Goal: Task Accomplishment & Management: Use online tool/utility

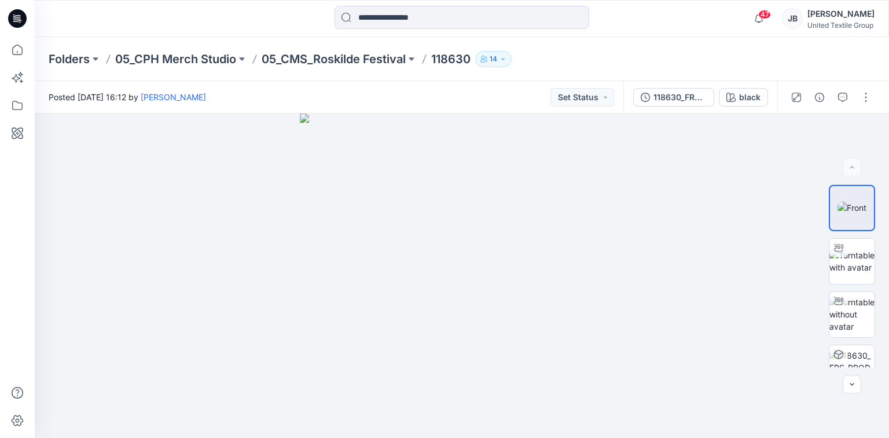
click at [17, 18] on icon at bounding box center [17, 18] width 19 height 19
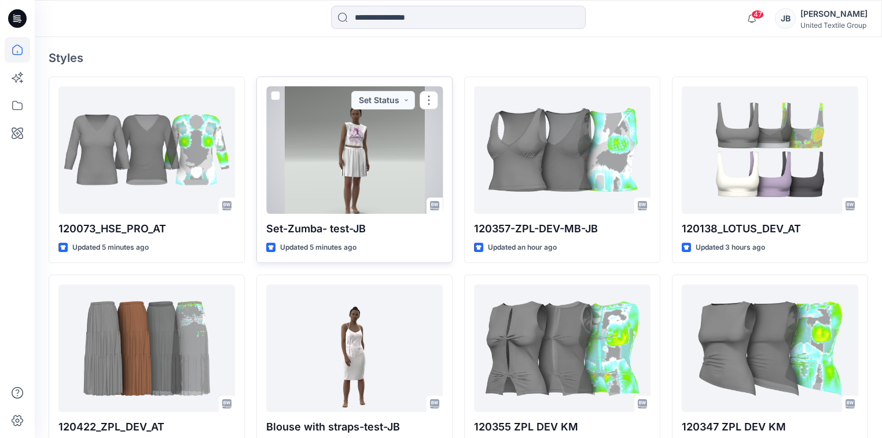
scroll to position [324, 0]
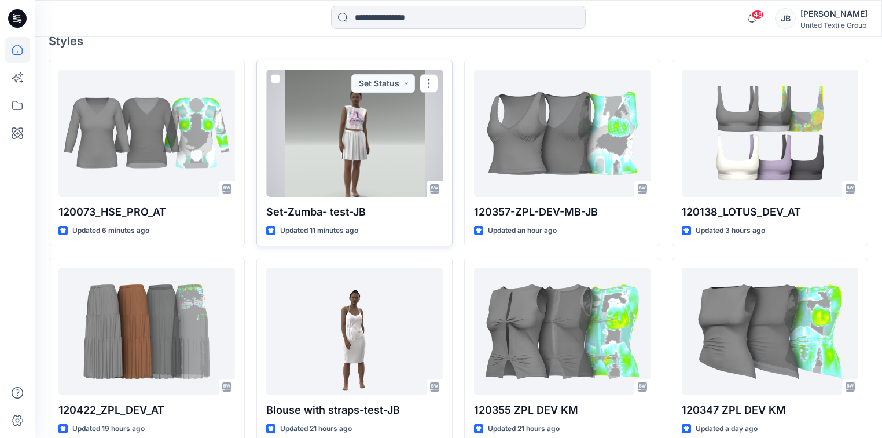
click at [383, 116] on div at bounding box center [354, 132] width 177 height 127
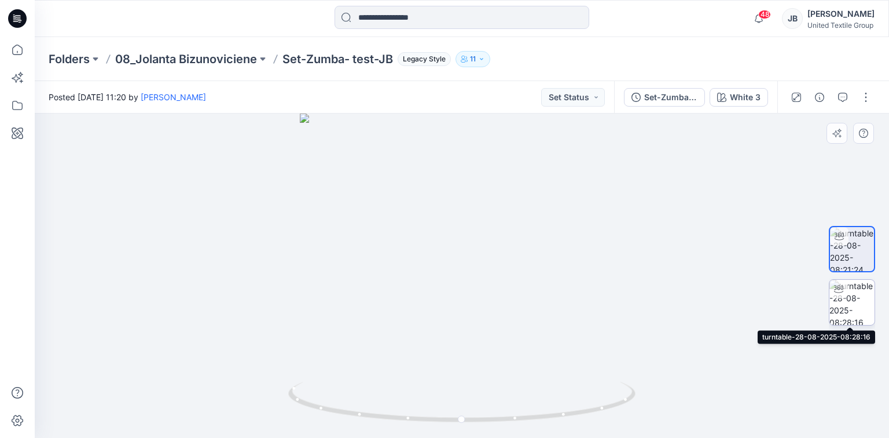
click at [849, 313] on img at bounding box center [852, 302] width 45 height 45
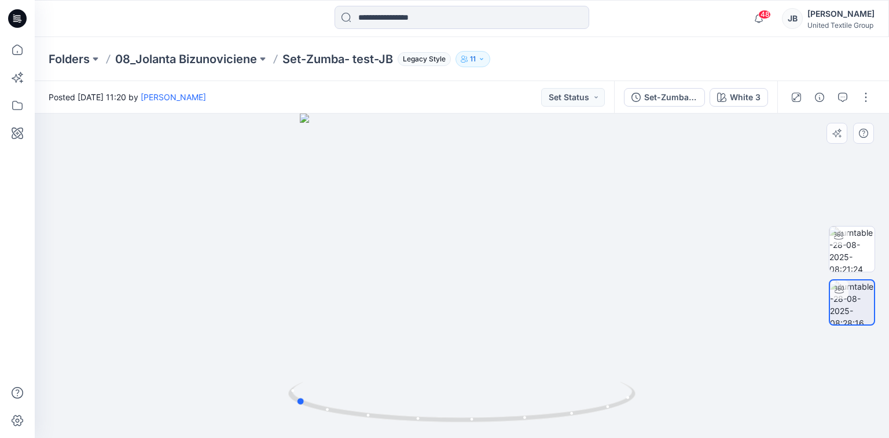
drag, startPoint x: 461, startPoint y: 421, endPoint x: 295, endPoint y: 428, distance: 166.9
click at [295, 428] on div at bounding box center [462, 275] width 855 height 324
drag, startPoint x: 301, startPoint y: 403, endPoint x: 497, endPoint y: 412, distance: 195.9
click at [497, 412] on icon at bounding box center [463, 403] width 350 height 43
click at [723, 96] on icon "button" at bounding box center [721, 97] width 9 height 9
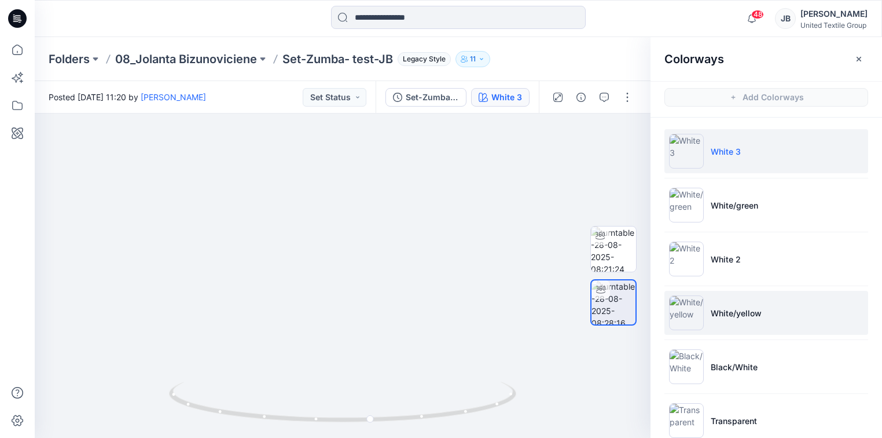
click at [687, 315] on img at bounding box center [686, 312] width 35 height 35
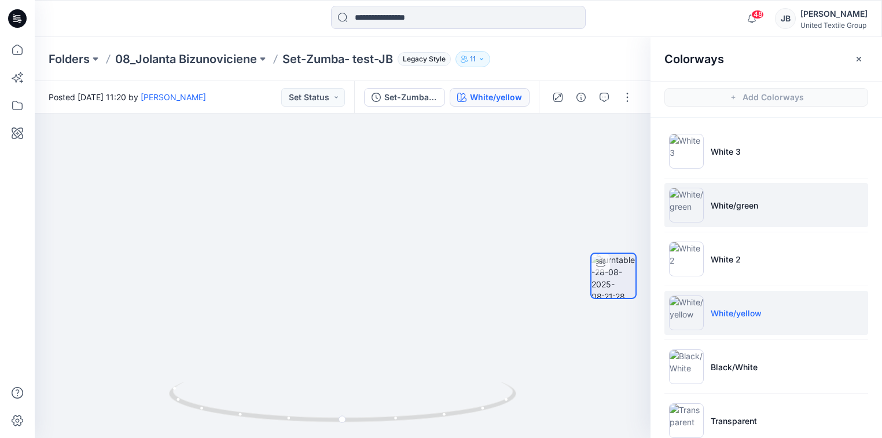
click at [683, 199] on img at bounding box center [686, 205] width 35 height 35
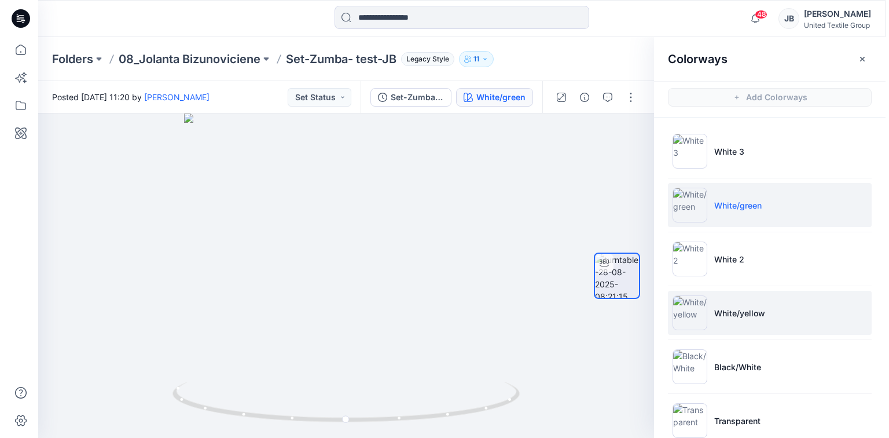
scroll to position [21, 0]
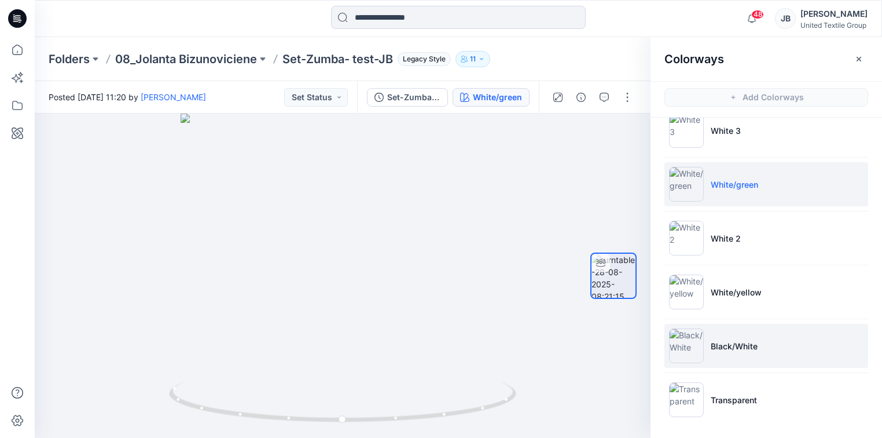
click at [687, 350] on img at bounding box center [686, 345] width 35 height 35
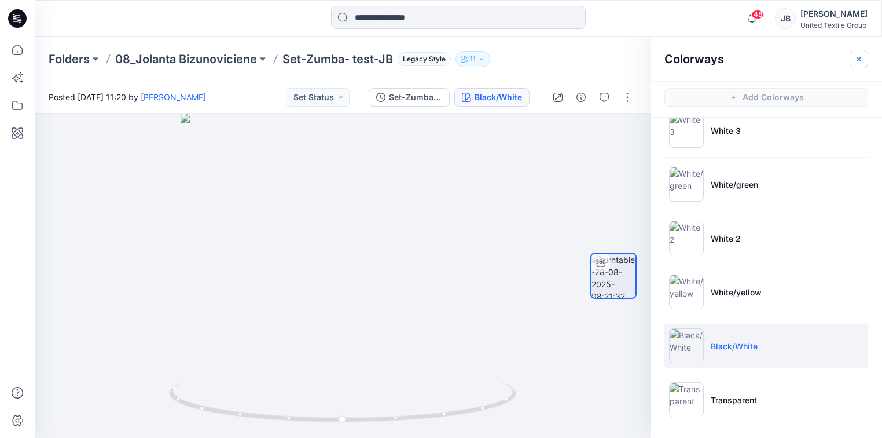
click at [859, 57] on icon "button" at bounding box center [859, 58] width 9 height 9
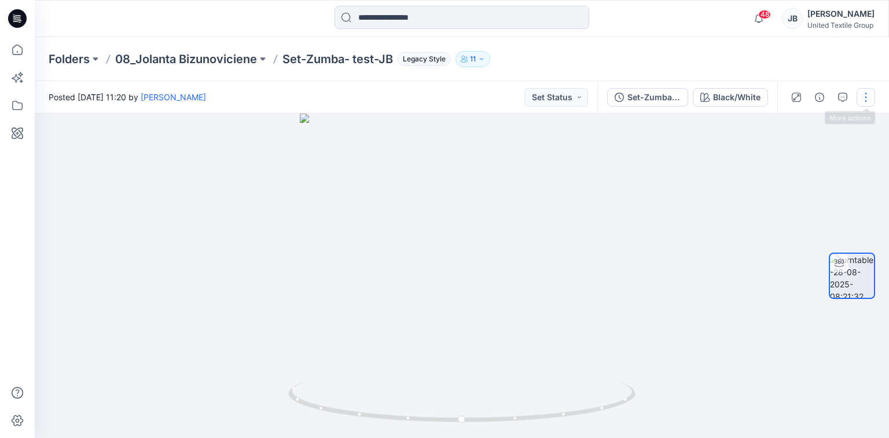
click at [867, 97] on button "button" at bounding box center [866, 97] width 19 height 19
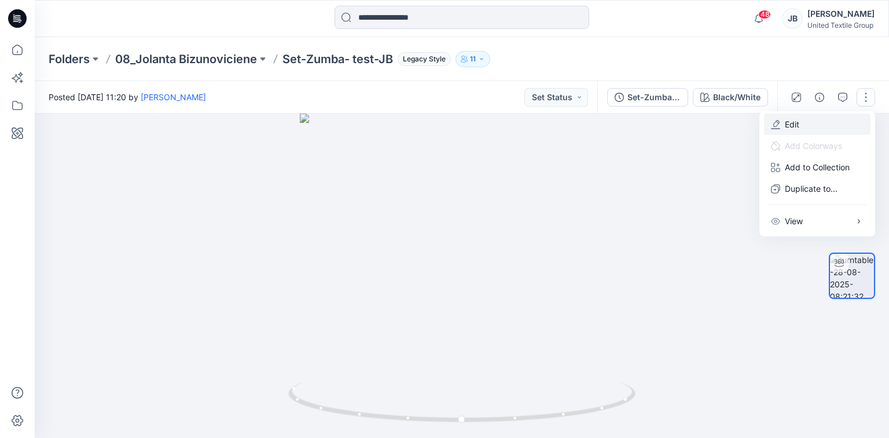
click at [787, 120] on p "Edit" at bounding box center [792, 124] width 14 height 12
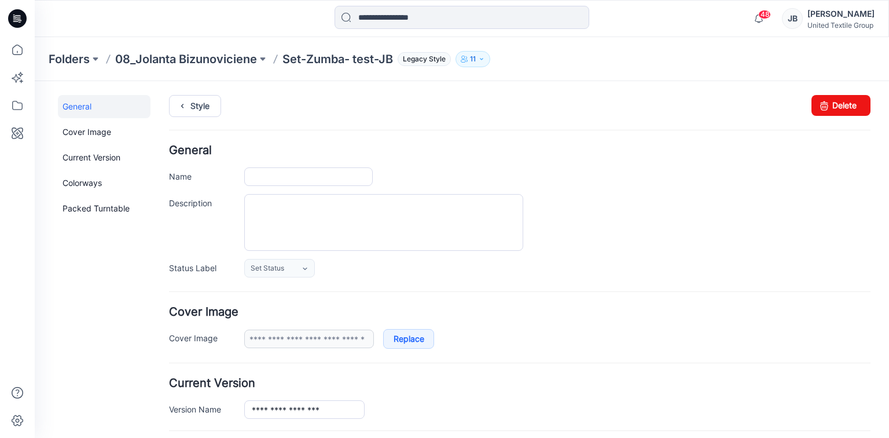
type input "**********"
type input "*******"
type input "**********"
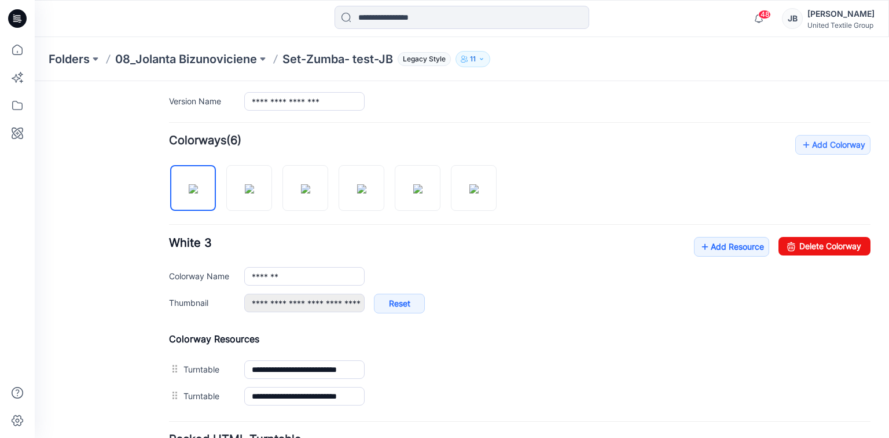
scroll to position [324, 0]
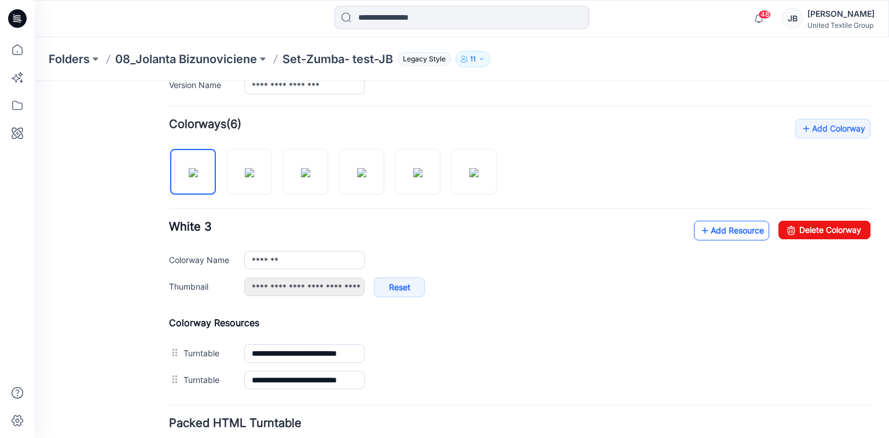
click at [699, 227] on icon at bounding box center [705, 230] width 12 height 19
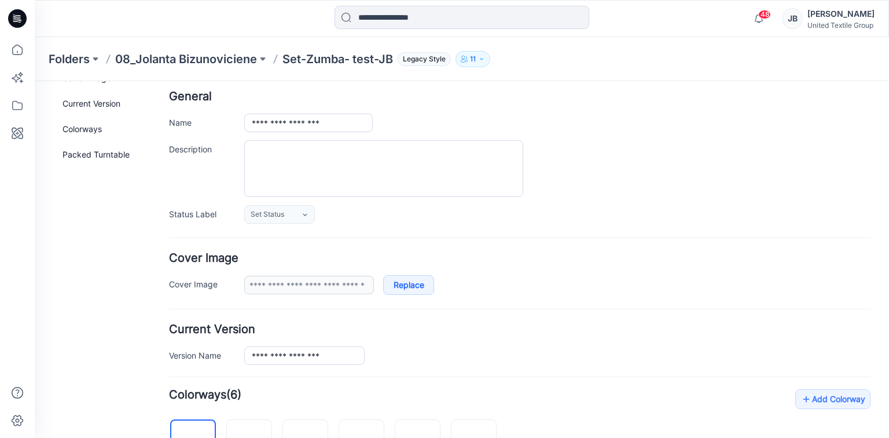
scroll to position [0, 0]
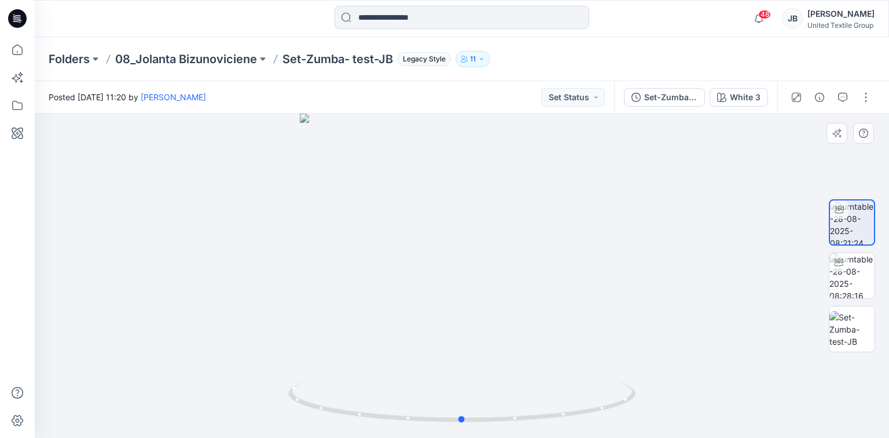
click at [730, 352] on div at bounding box center [462, 275] width 855 height 324
drag, startPoint x: 461, startPoint y: 420, endPoint x: 302, endPoint y: 416, distance: 159.8
click at [302, 416] on icon at bounding box center [463, 403] width 350 height 43
click at [663, 37] on div "Folders 08_Jolanta Bizunoviciene Set-Zumba- test-JB Legacy Style 11" at bounding box center [462, 59] width 855 height 44
click at [746, 96] on div "White 3" at bounding box center [745, 97] width 31 height 13
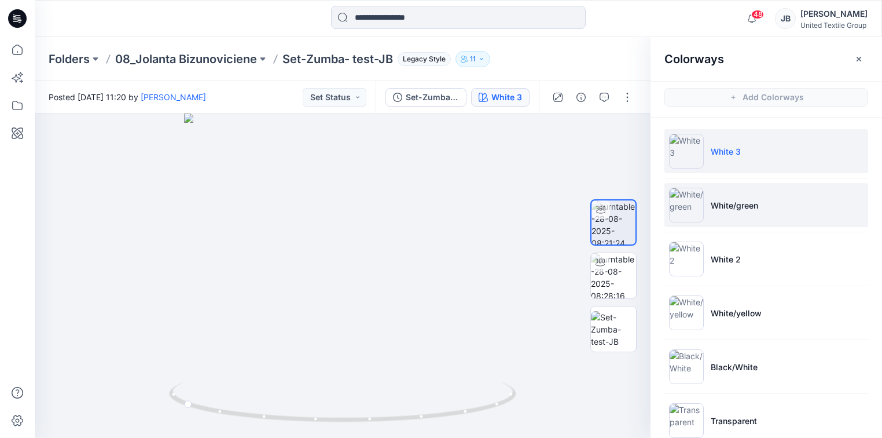
drag, startPoint x: 680, startPoint y: 417, endPoint x: 665, endPoint y: 200, distance: 217.0
click at [680, 418] on img at bounding box center [686, 420] width 35 height 35
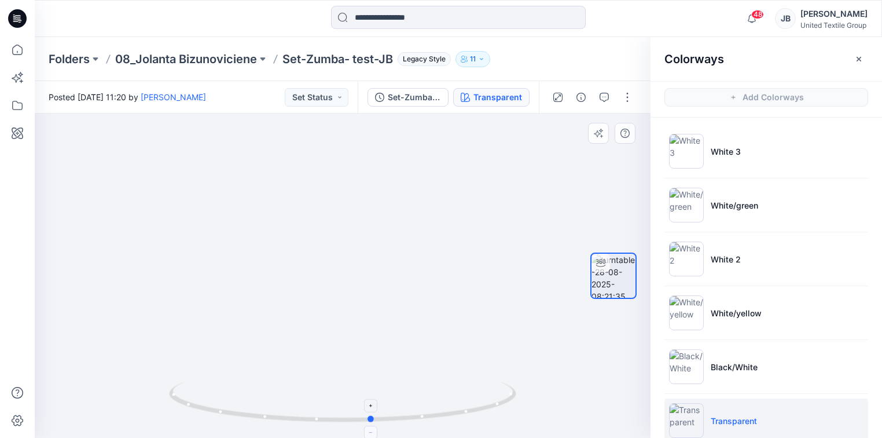
drag, startPoint x: 344, startPoint y: 423, endPoint x: 374, endPoint y: 428, distance: 30.0
click at [374, 425] on icon at bounding box center [344, 403] width 350 height 43
click at [391, 60] on div "Folders 08_Jolanta Bizunoviciene Set-Zumba- test-JB Legacy Style 11" at bounding box center [413, 59] width 729 height 16
drag, startPoint x: 301, startPoint y: 56, endPoint x: 274, endPoint y: 58, distance: 26.7
click at [301, 56] on p "Set-Zumba- test-JB" at bounding box center [338, 59] width 111 height 16
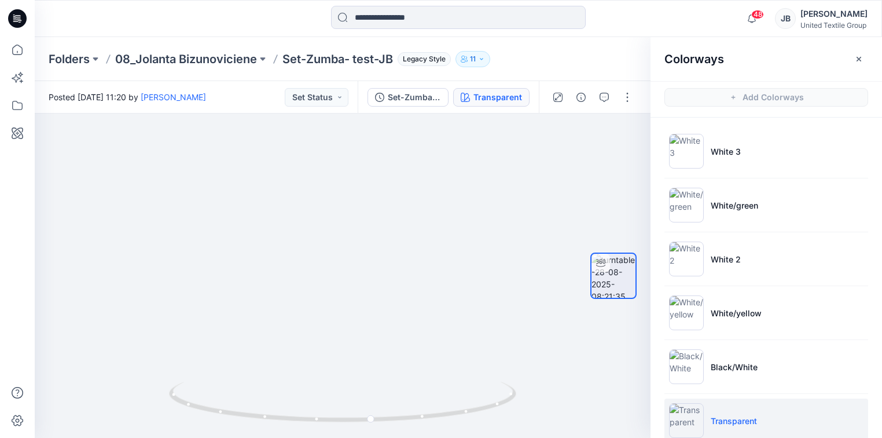
click at [287, 57] on p "Set-Zumba- test-JB" at bounding box center [338, 59] width 111 height 16
drag, startPoint x: 395, startPoint y: 57, endPoint x: 283, endPoint y: 67, distance: 113.3
click at [283, 67] on div "Folders 08_Jolanta Bizunoviciene Set-Zumba- test-JB Legacy Style 11" at bounding box center [413, 59] width 729 height 16
copy p "Set-Zumba- test-JB"
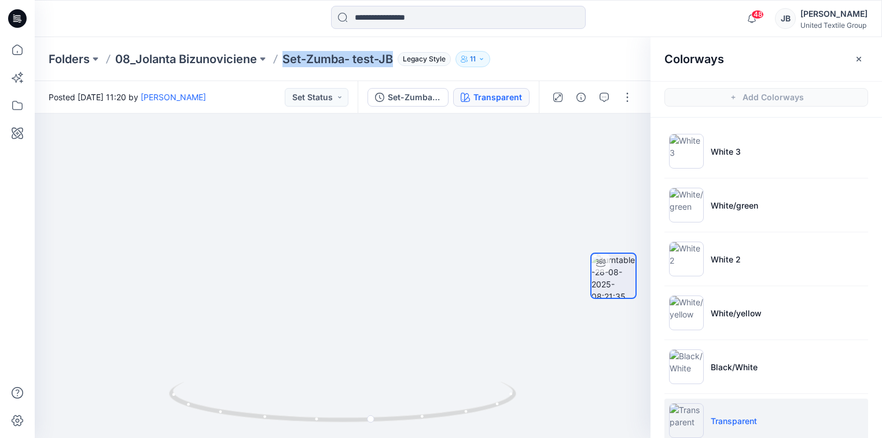
copy p "Set-Zumba- test-JB"
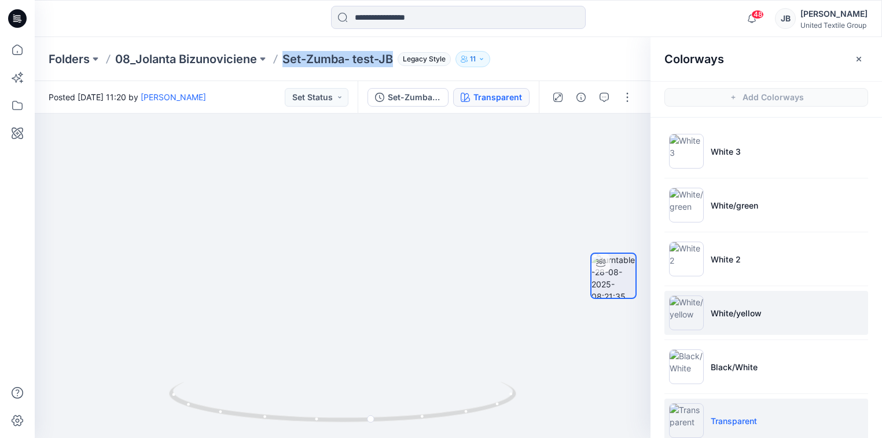
drag, startPoint x: 688, startPoint y: 311, endPoint x: 687, endPoint y: 299, distance: 12.8
click at [688, 311] on img at bounding box center [686, 312] width 35 height 35
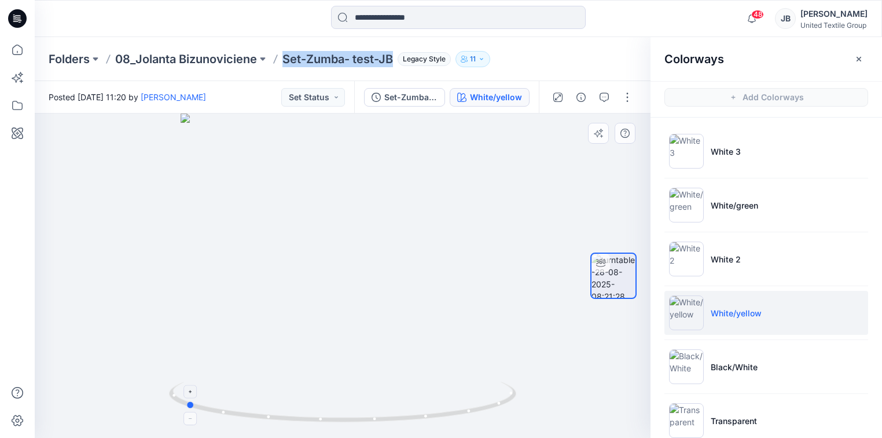
drag, startPoint x: 343, startPoint y: 419, endPoint x: 185, endPoint y: 417, distance: 157.5
click at [185, 417] on icon at bounding box center [344, 403] width 350 height 43
